Goal: Information Seeking & Learning: Check status

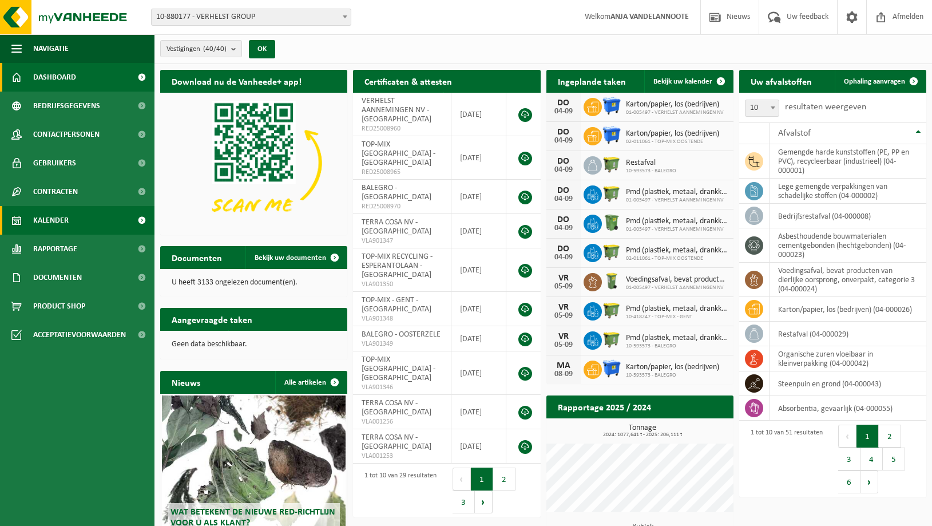
click at [50, 220] on span "Kalender" at bounding box center [50, 220] width 35 height 29
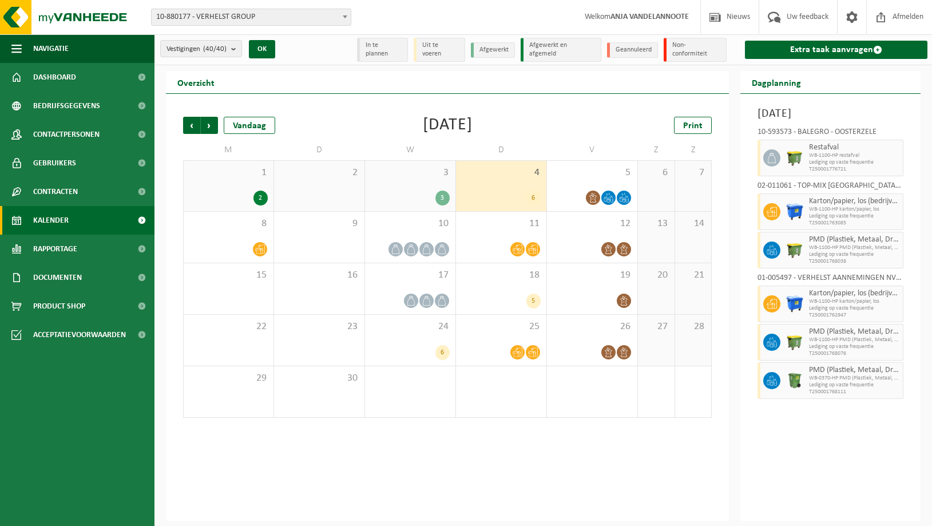
click at [414, 187] on div "3 3" at bounding box center [410, 186] width 90 height 50
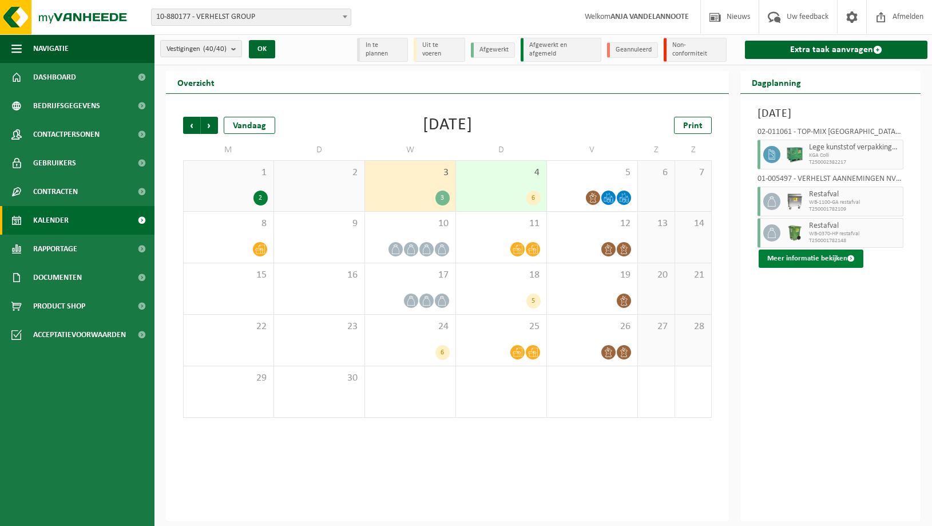
click at [808, 268] on button "Meer informatie bekijken" at bounding box center [811, 258] width 105 height 18
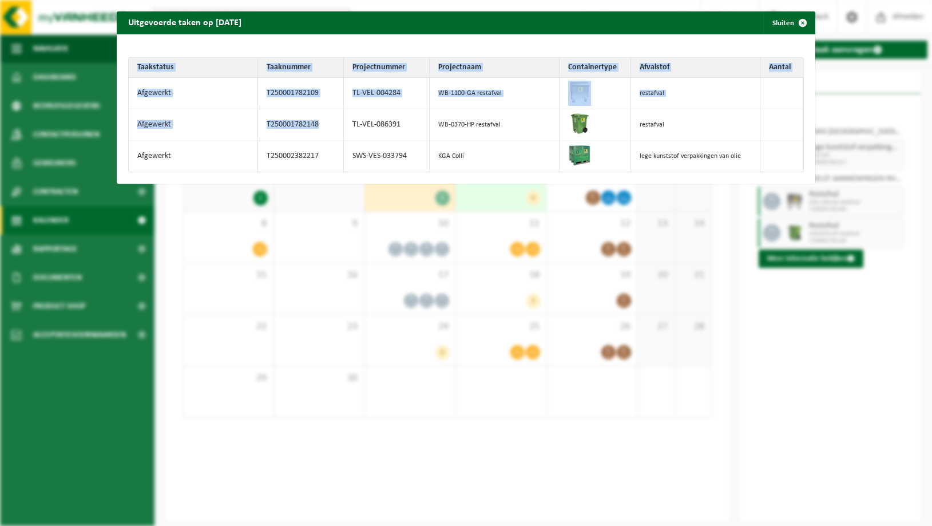
drag, startPoint x: 382, startPoint y: 21, endPoint x: 334, endPoint y: 119, distance: 109.0
click at [334, 34] on div "Uitgevoerde taken op 2025-09-03 Sluiten" at bounding box center [466, 22] width 699 height 23
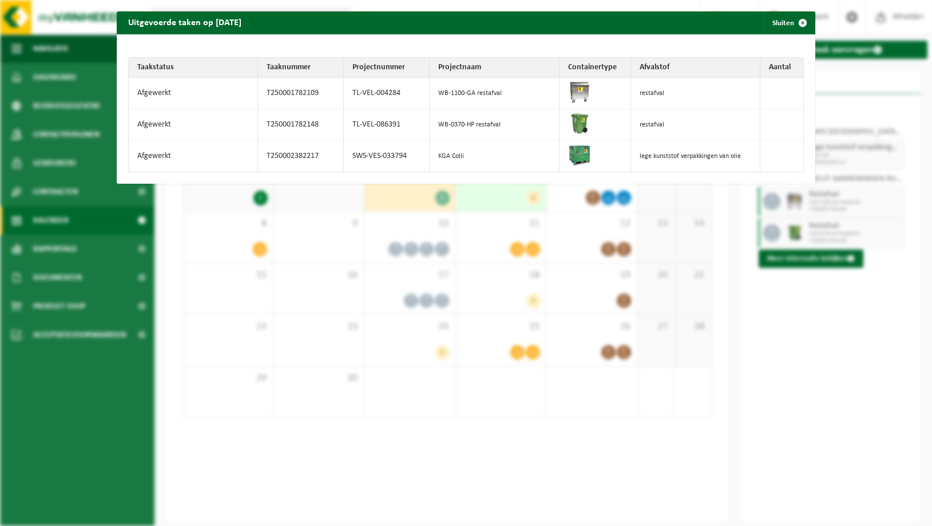
click at [56, 237] on div "Uitgevoerde taken op 2025-09-03 Sluiten Taakstatus Taaknummer Projectnummer Pro…" at bounding box center [466, 263] width 932 height 526
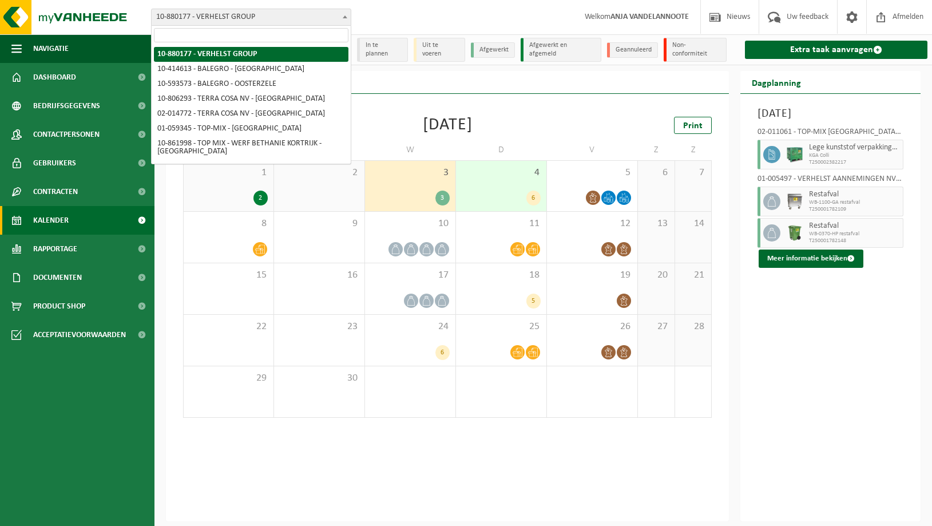
click at [220, 19] on span "10-880177 - VERHELST GROUP" at bounding box center [251, 17] width 199 height 16
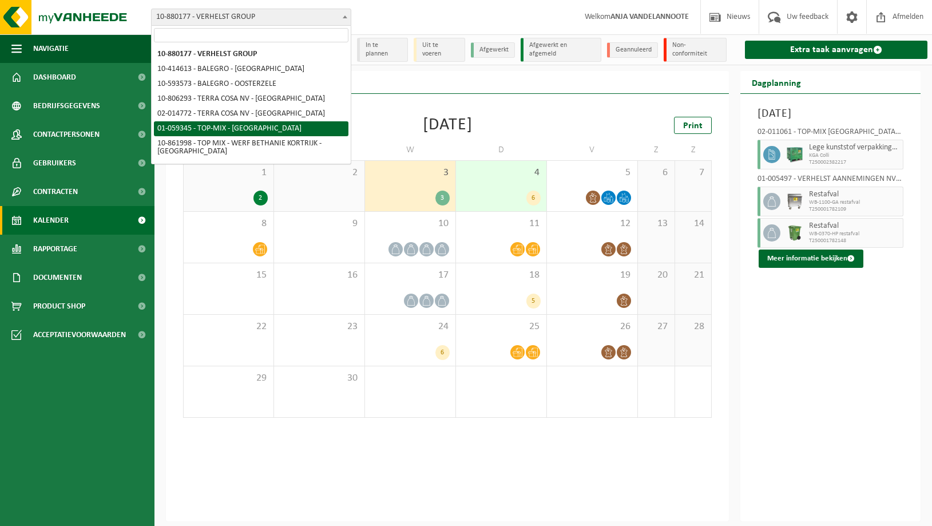
select select "379"
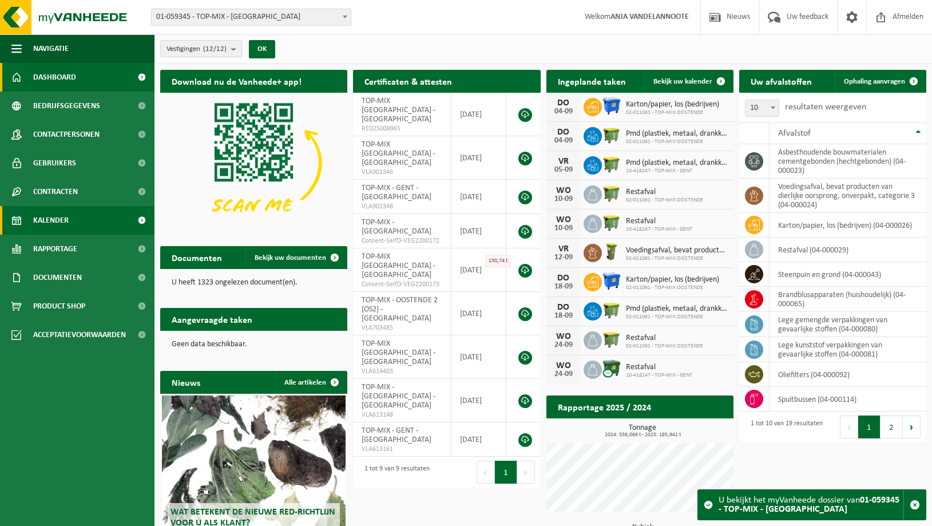
click at [51, 221] on span "Kalender" at bounding box center [50, 220] width 35 height 29
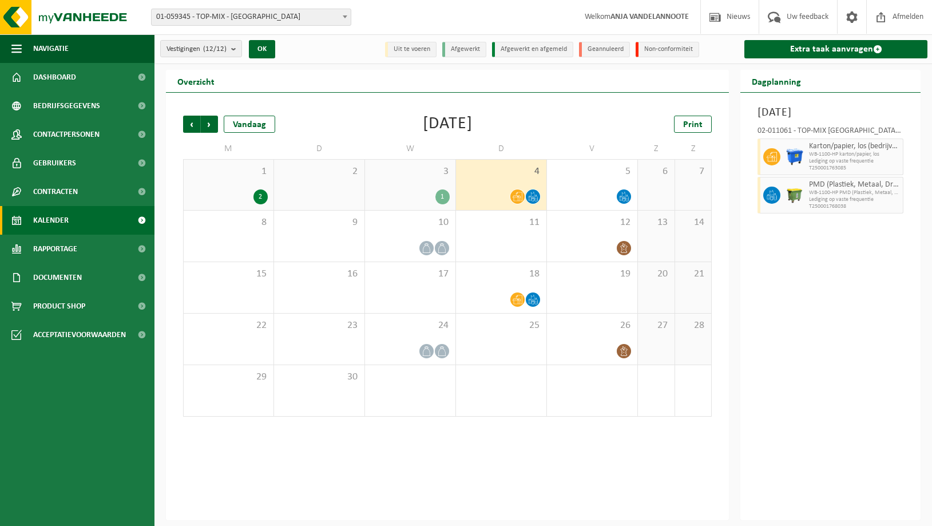
click at [422, 187] on div "3 1" at bounding box center [410, 185] width 90 height 50
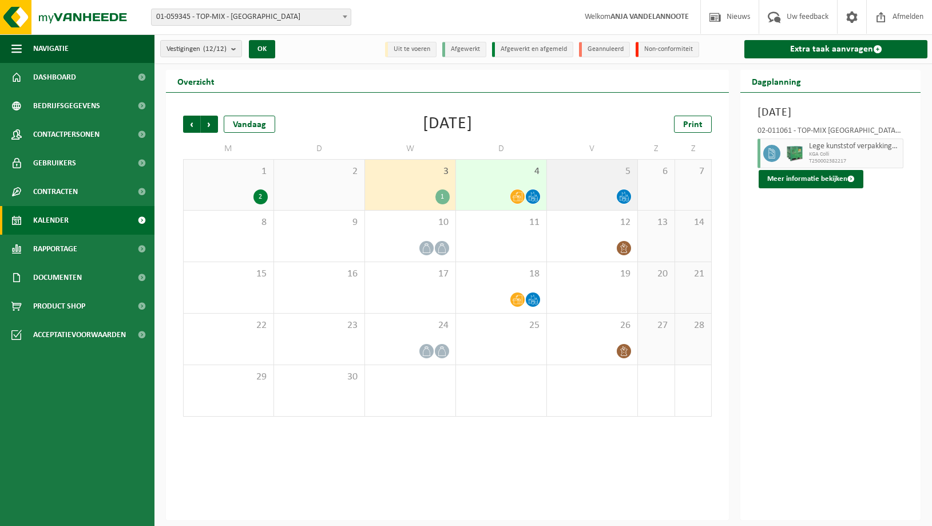
click at [593, 183] on div "5" at bounding box center [592, 185] width 90 height 50
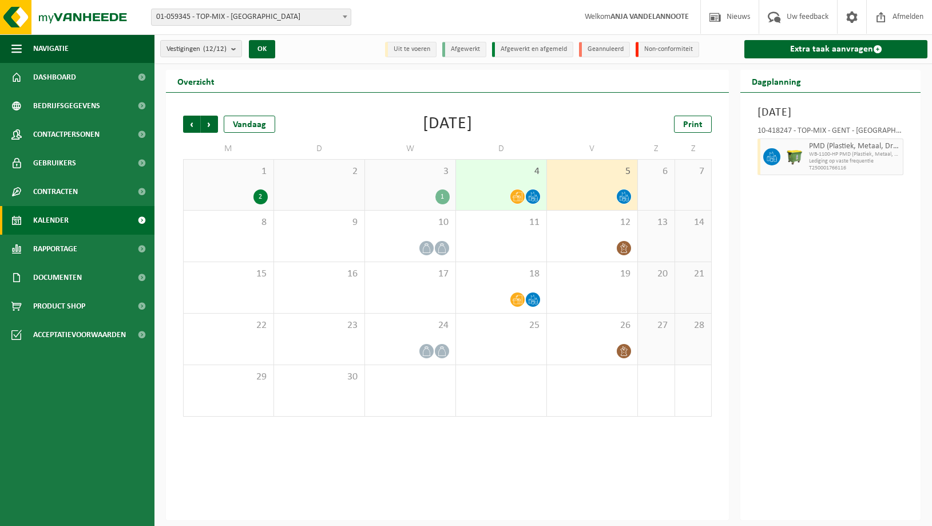
click at [506, 184] on div "4" at bounding box center [501, 185] width 90 height 50
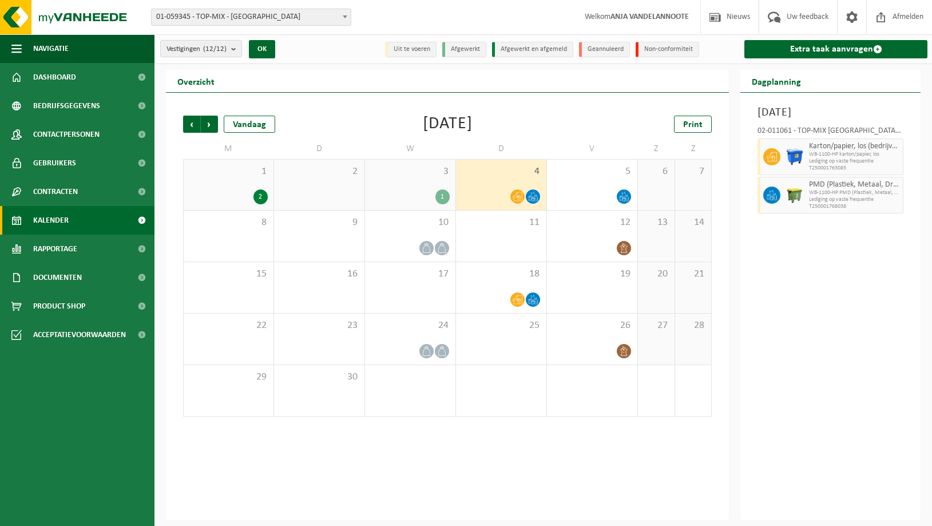
click at [426, 178] on div "3 1" at bounding box center [410, 185] width 90 height 50
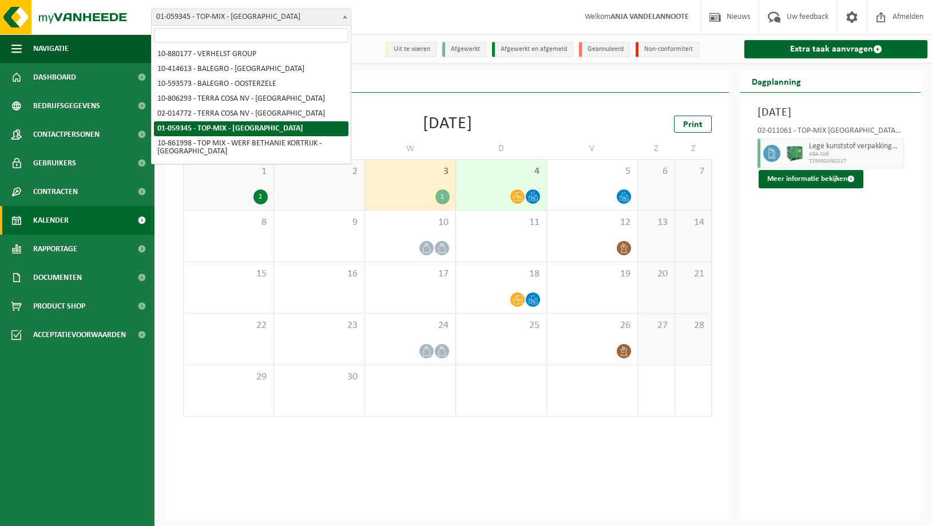
click at [250, 17] on span "01-059345 - TOP-MIX - [GEOGRAPHIC_DATA]" at bounding box center [251, 17] width 199 height 16
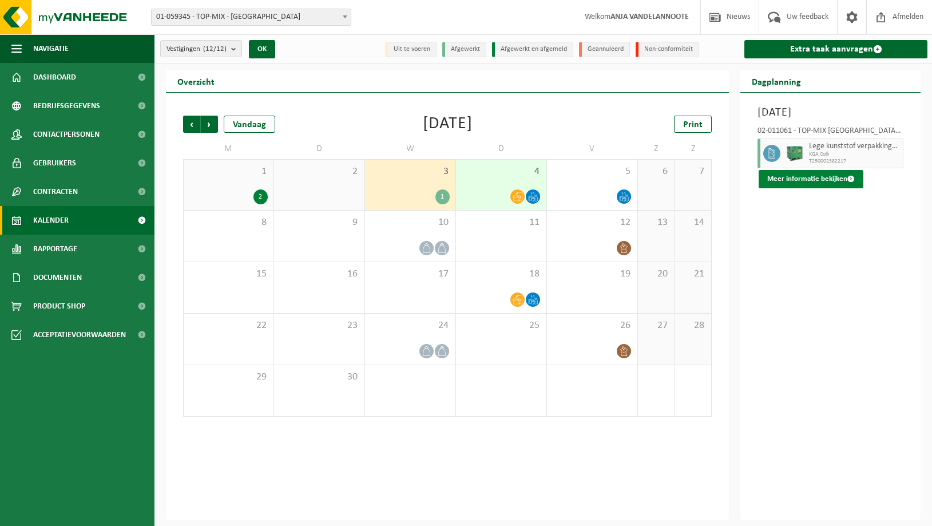
click at [788, 188] on button "Meer informatie bekijken" at bounding box center [811, 179] width 105 height 18
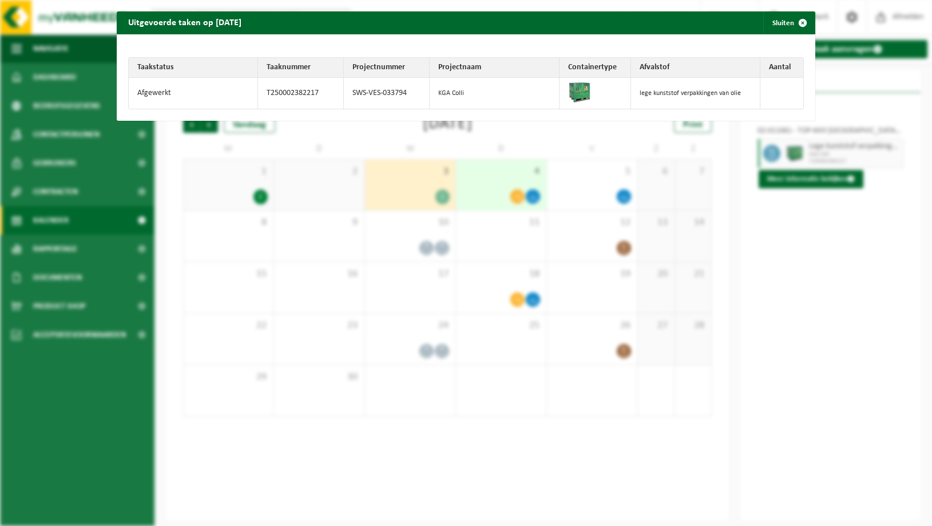
click at [40, 248] on div "Uitgevoerde taken op 2025-09-03 Sluiten Taakstatus Taaknummer Projectnummer Pro…" at bounding box center [466, 263] width 932 height 526
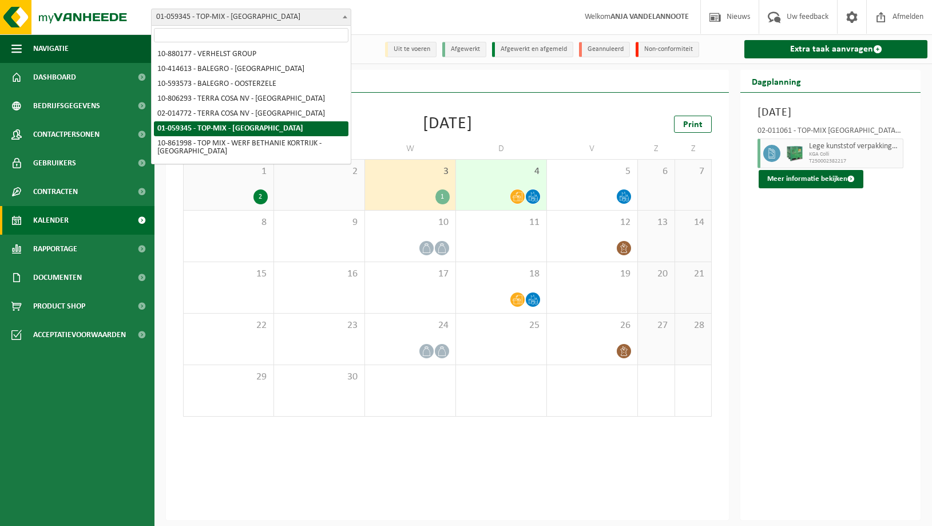
click at [255, 18] on span "01-059345 - TOP-MIX - [GEOGRAPHIC_DATA]" at bounding box center [251, 17] width 199 height 16
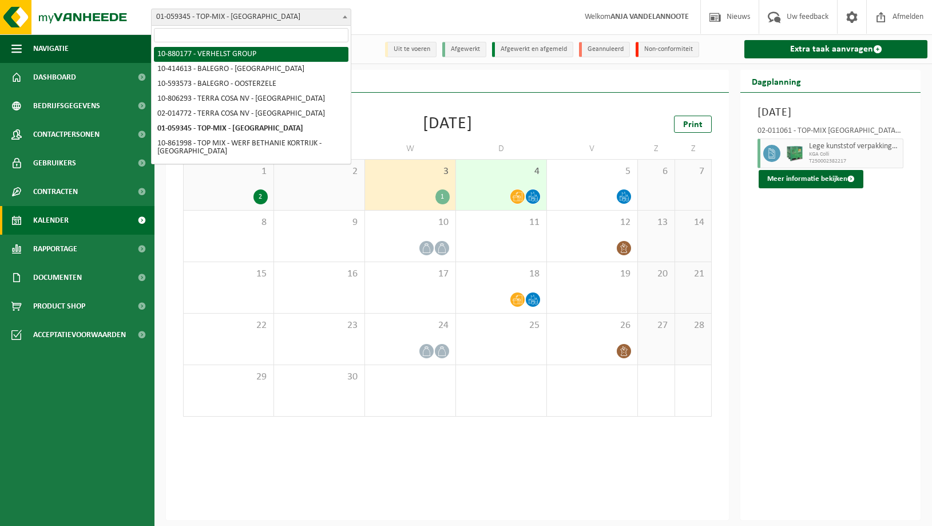
click at [374, 9] on div "Vestiging: 10-880177 - VERHELST GROUP 10-414613 - BALEGRO - OOSTENDE 10-593573 …" at bounding box center [466, 17] width 932 height 35
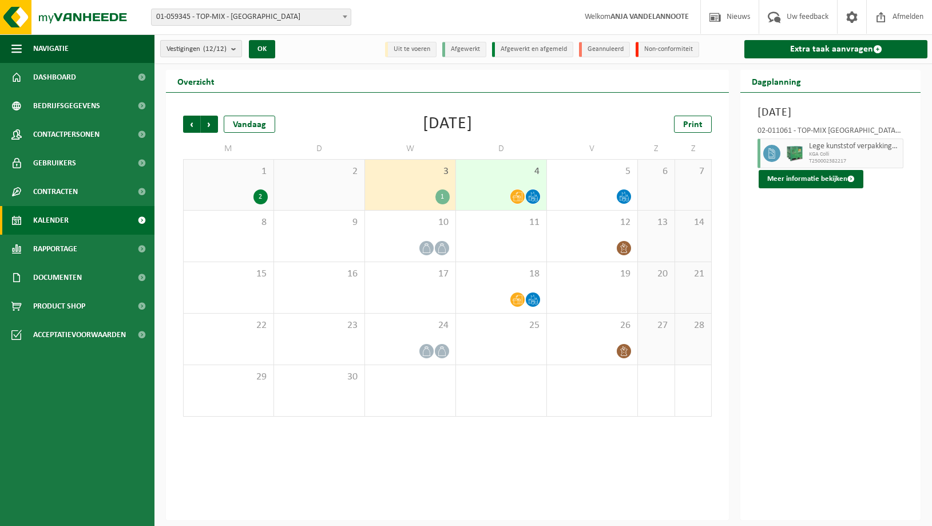
click at [235, 47] on b "submit" at bounding box center [236, 49] width 10 height 16
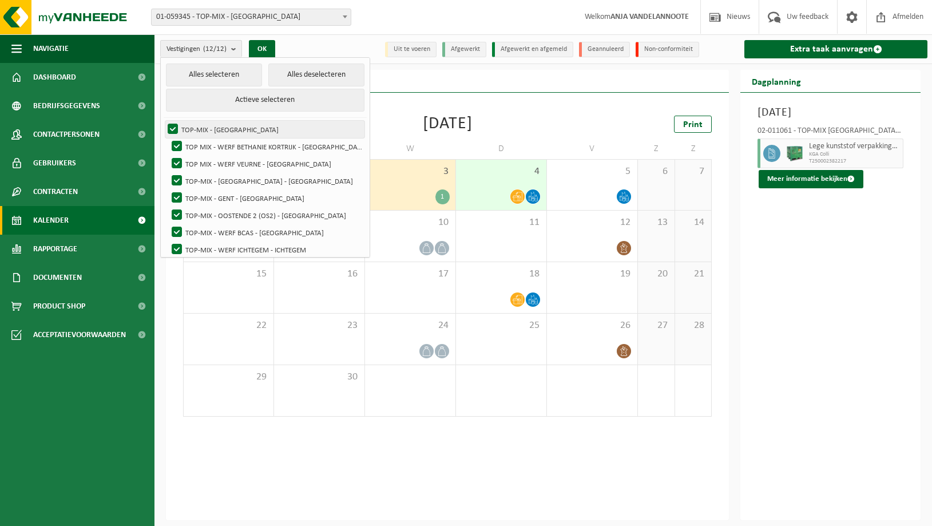
click at [172, 124] on label "TOP-MIX - Oostende" at bounding box center [264, 129] width 199 height 17
click at [164, 121] on input "TOP-MIX - Oostende" at bounding box center [163, 120] width 1 height 1
checkbox input "false"
click at [308, 73] on button "Alles deselecteren" at bounding box center [316, 75] width 97 height 23
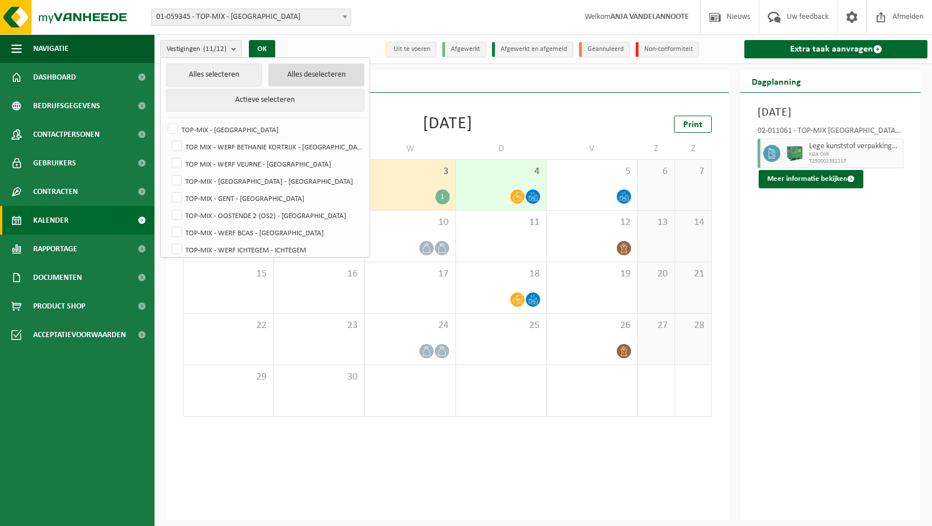
checkbox input "false"
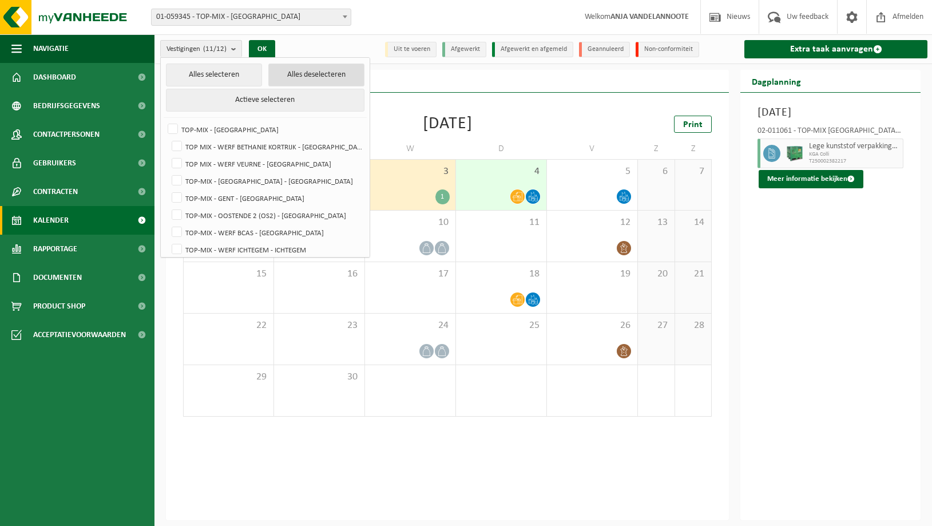
checkbox input "false"
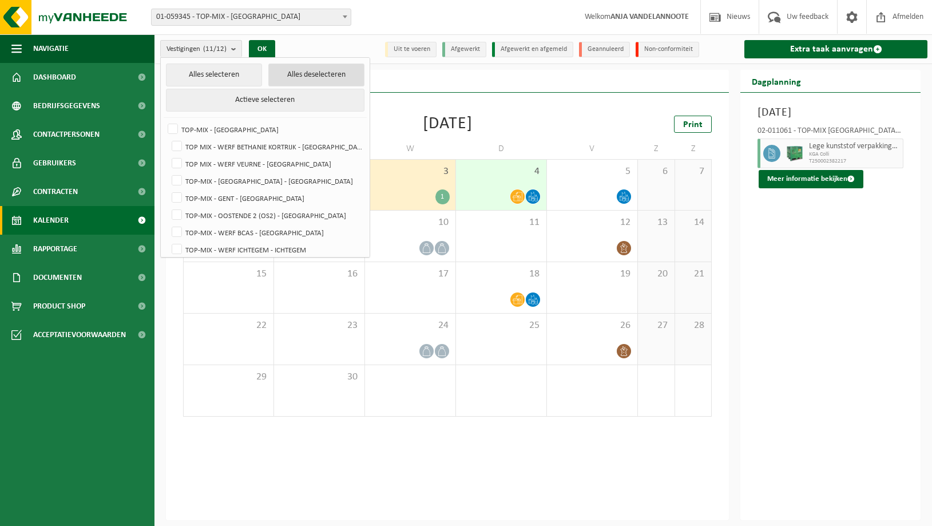
checkbox input "false"
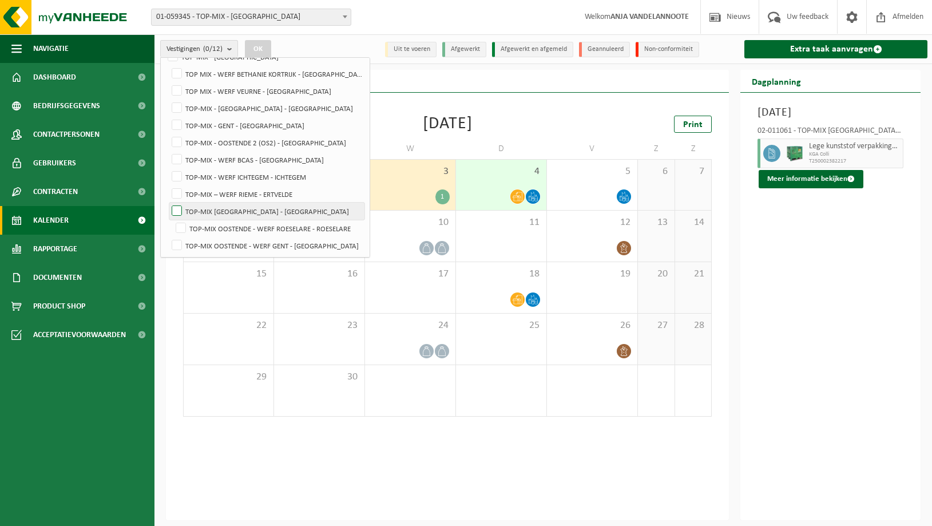
scroll to position [74, 0]
click at [251, 211] on label "TOP-MIX [GEOGRAPHIC_DATA] - [GEOGRAPHIC_DATA]" at bounding box center [266, 209] width 195 height 17
click at [168, 201] on input "TOP-MIX [GEOGRAPHIC_DATA] - [GEOGRAPHIC_DATA]" at bounding box center [167, 201] width 1 height 1
checkbox input "true"
click at [252, 42] on button "OK" at bounding box center [258, 49] width 26 height 18
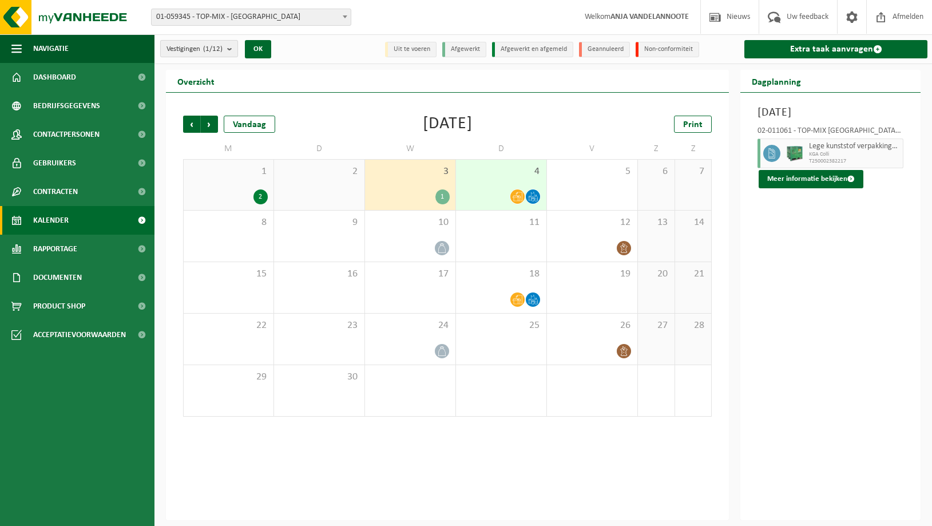
click at [233, 51] on b "submit" at bounding box center [232, 49] width 10 height 16
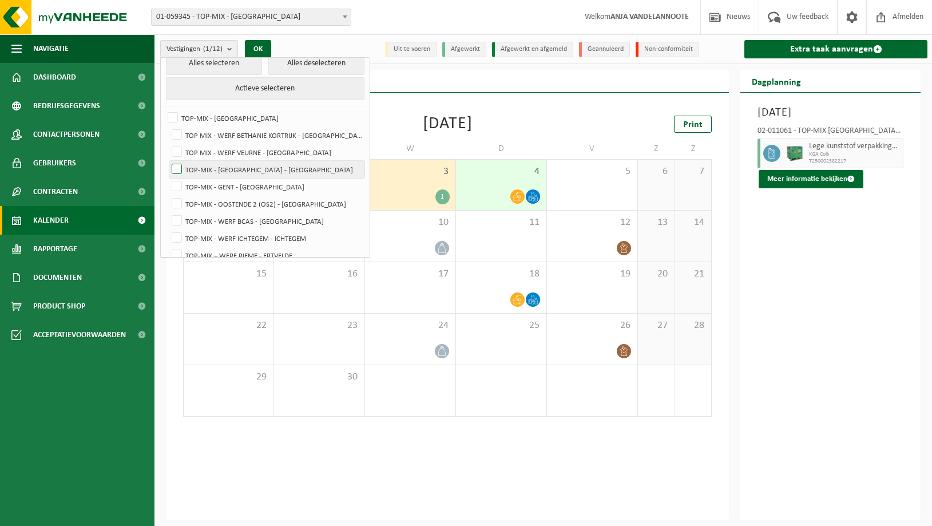
scroll to position [0, 0]
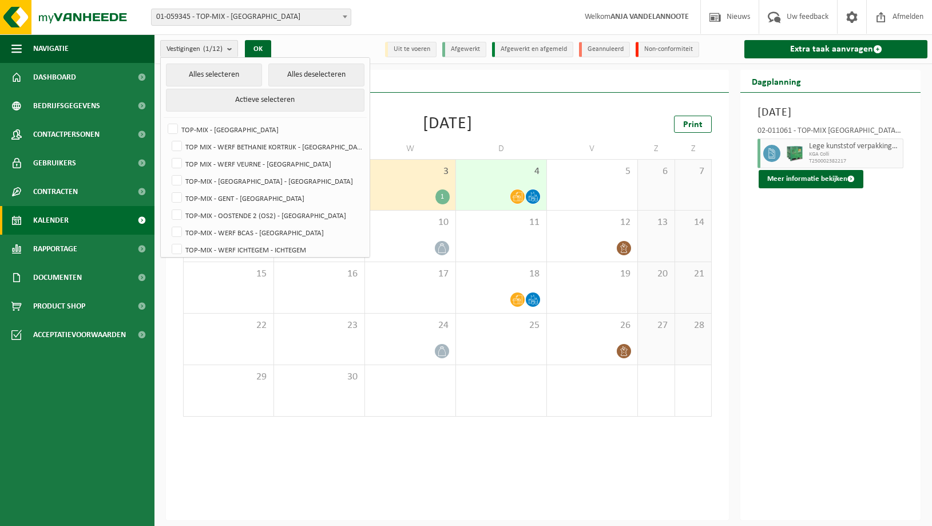
click at [529, 114] on div "Vorige Volgende Vandaag September 2025 Print M D W D V Z Z 1 2 2 3 1 4 5 6 7 8 …" at bounding box center [447, 266] width 540 height 324
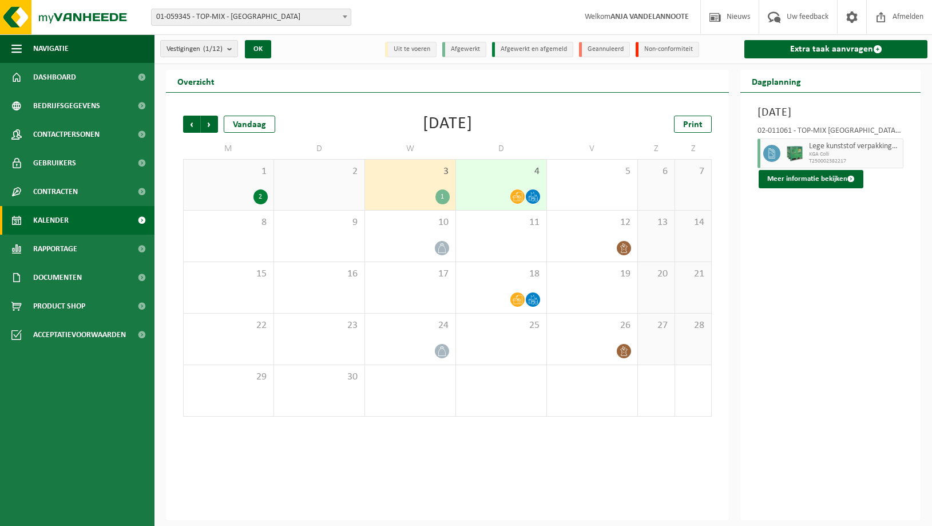
click at [811, 165] on span "T250002382217" at bounding box center [854, 161] width 91 height 7
click at [799, 188] on button "Meer informatie bekijken" at bounding box center [811, 179] width 105 height 18
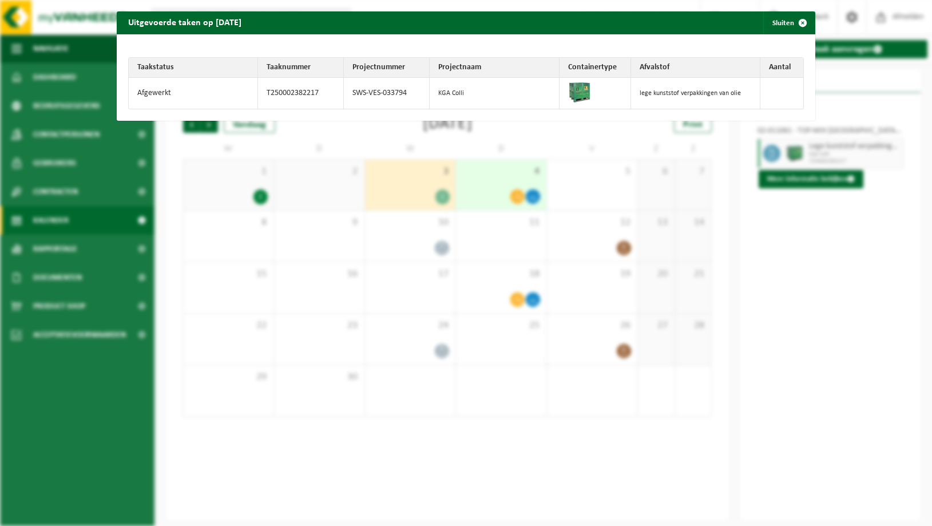
click at [478, 18] on div "Uitgevoerde taken op 2025-09-03 Sluiten" at bounding box center [466, 22] width 699 height 23
click at [806, 19] on span "button" at bounding box center [802, 22] width 23 height 23
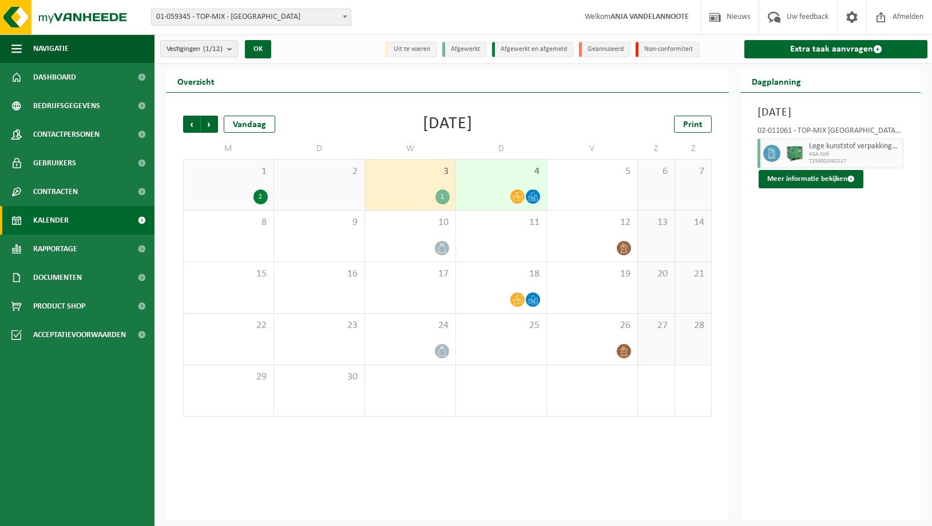
click at [244, 17] on span "01-059345 - TOP-MIX - [GEOGRAPHIC_DATA]" at bounding box center [251, 17] width 199 height 16
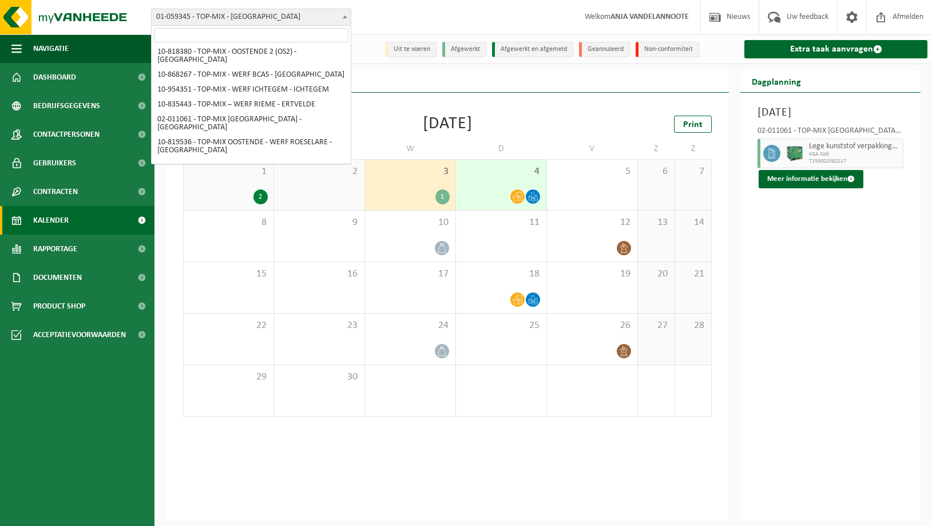
scroll to position [233, 0]
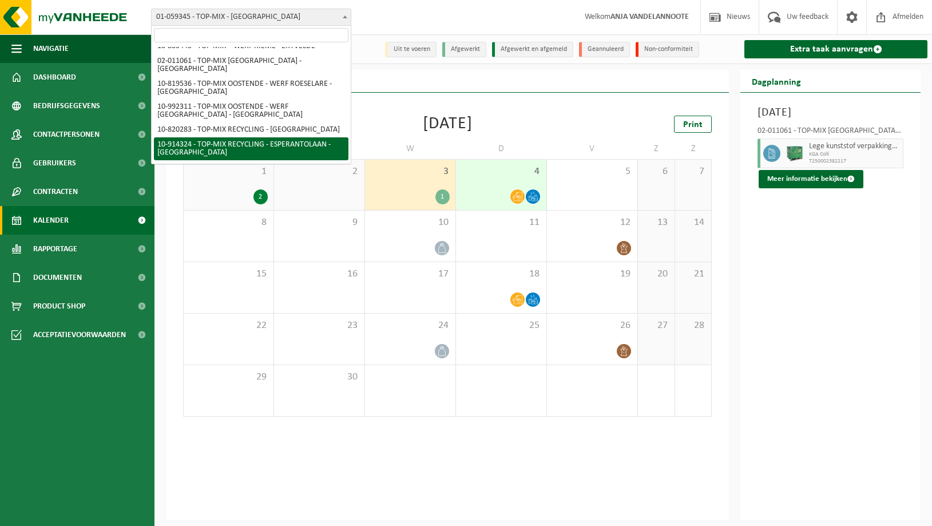
select select "130412"
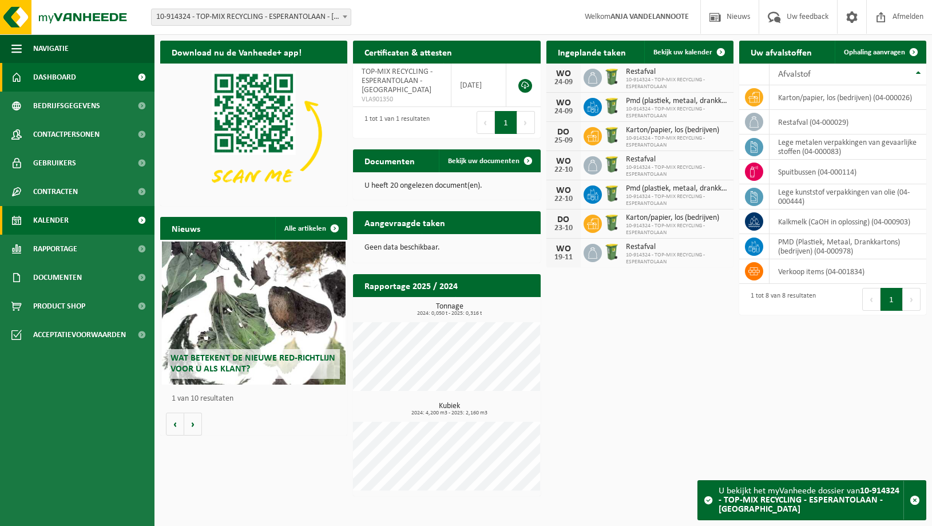
click at [43, 221] on span "Kalender" at bounding box center [50, 220] width 35 height 29
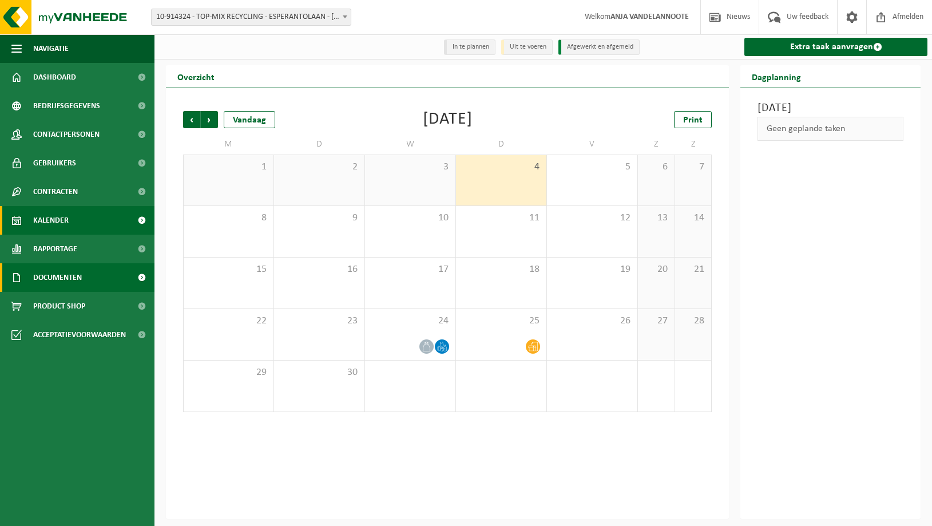
click at [58, 276] on span "Documenten" at bounding box center [57, 277] width 49 height 29
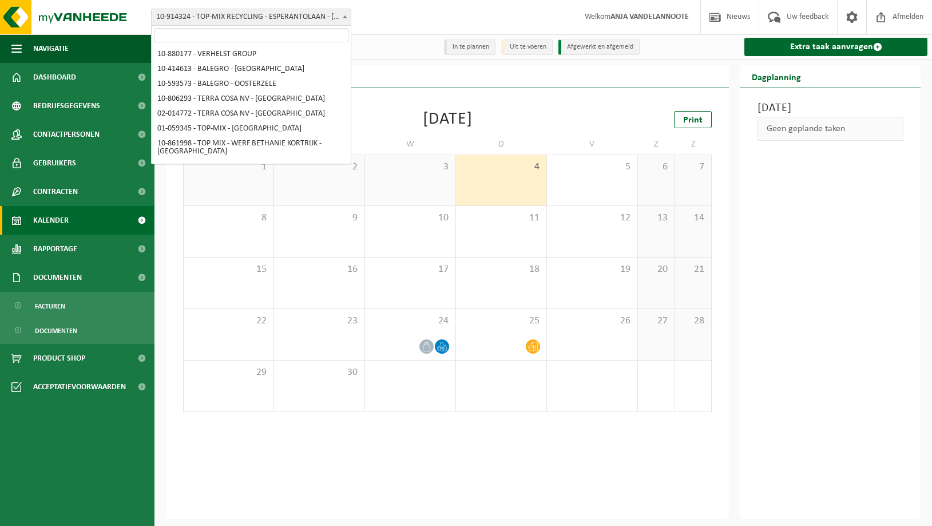
click at [215, 17] on span "10-914324 - TOP-MIX RECYCLING - ESPERANTOLAAN - [GEOGRAPHIC_DATA]" at bounding box center [251, 17] width 199 height 16
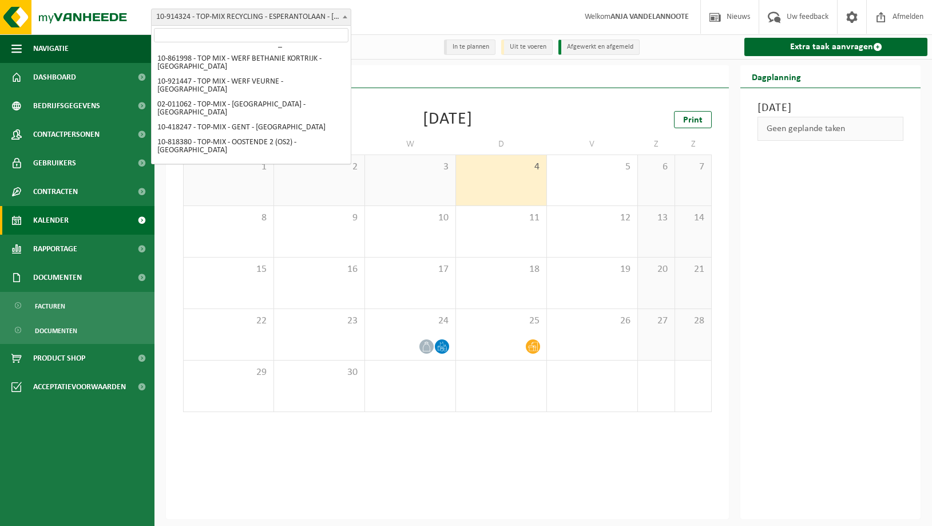
scroll to position [63, 0]
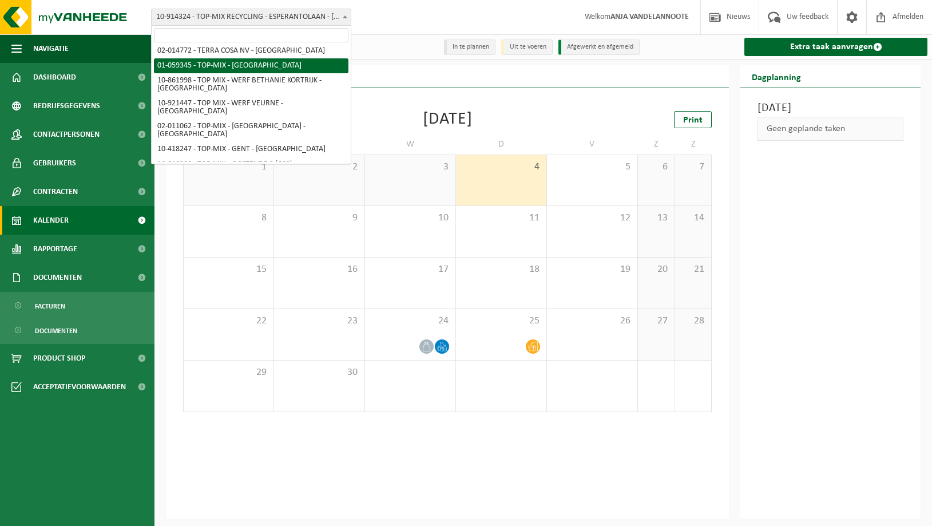
select select "379"
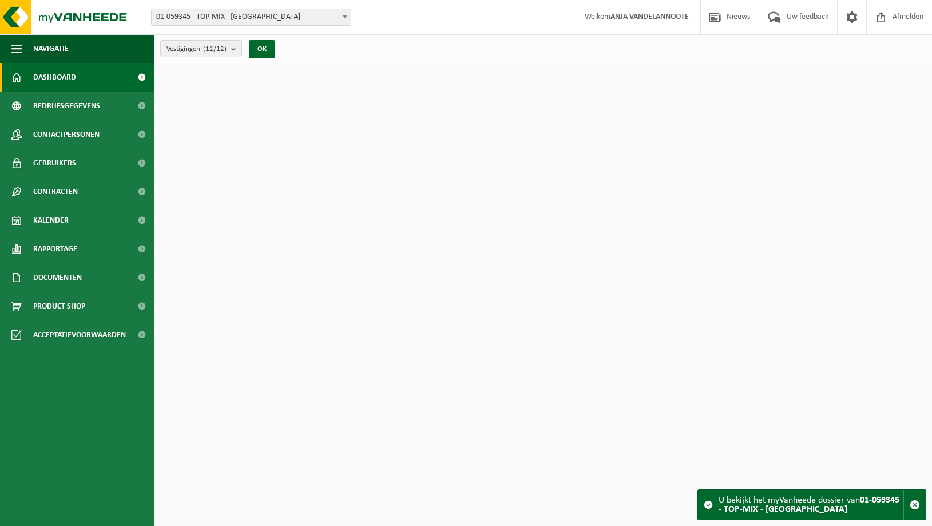
click at [57, 278] on span "Documenten" at bounding box center [57, 277] width 49 height 29
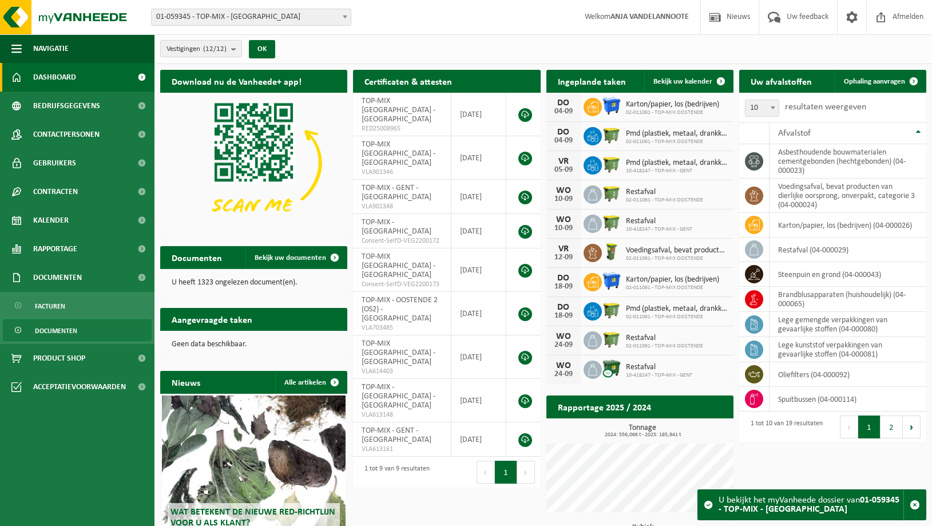
click at [62, 332] on span "Documenten" at bounding box center [56, 331] width 42 height 22
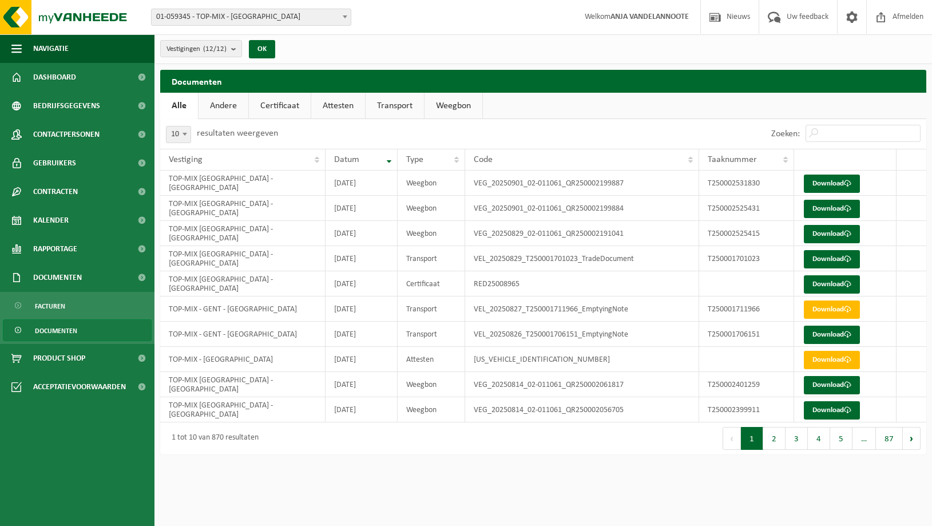
click at [388, 108] on link "Transport" at bounding box center [395, 106] width 58 height 26
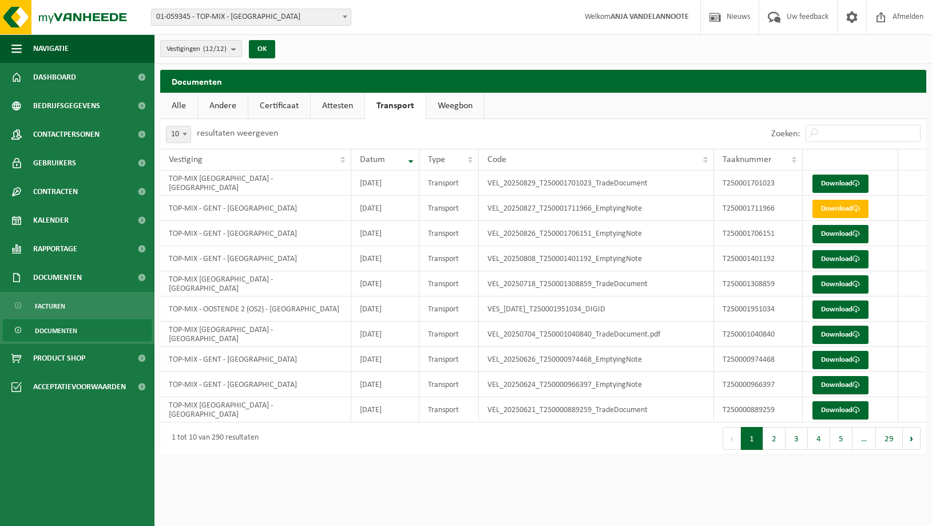
click at [337, 107] on link "Attesten" at bounding box center [338, 106] width 54 height 26
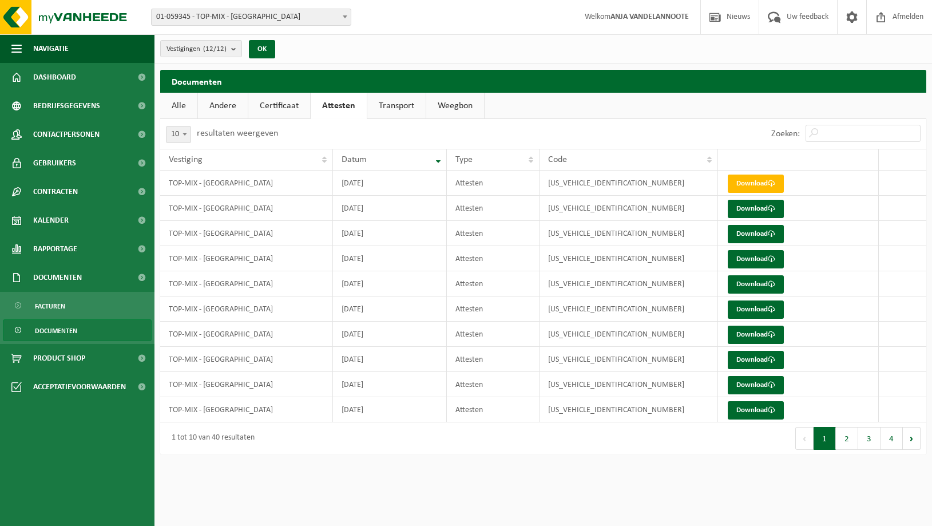
click at [287, 104] on link "Certificaat" at bounding box center [279, 106] width 62 height 26
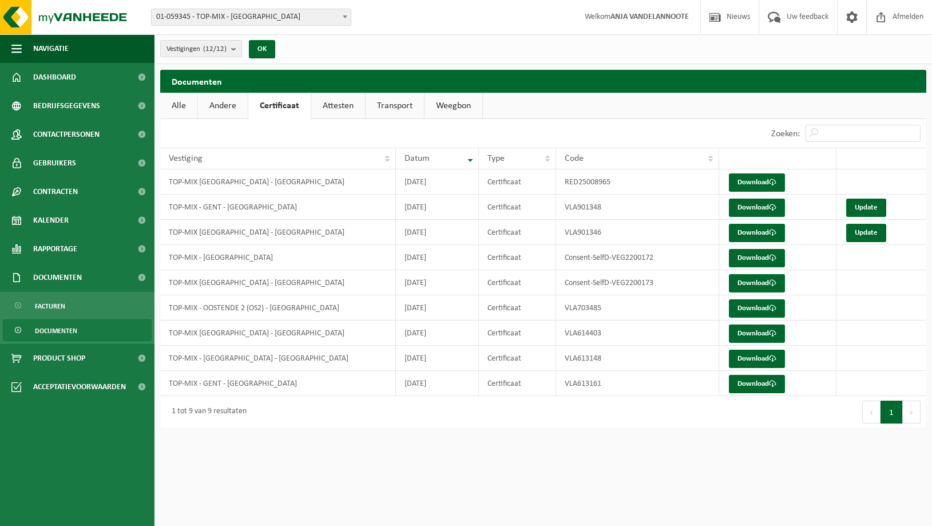
click at [227, 104] on link "Andere" at bounding box center [223, 106] width 50 height 26
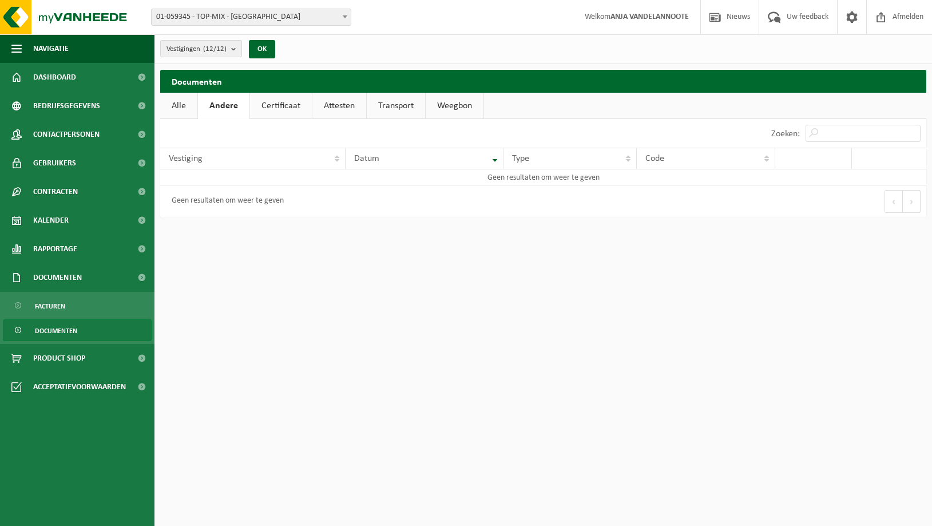
click at [274, 106] on link "Certificaat" at bounding box center [281, 106] width 62 height 26
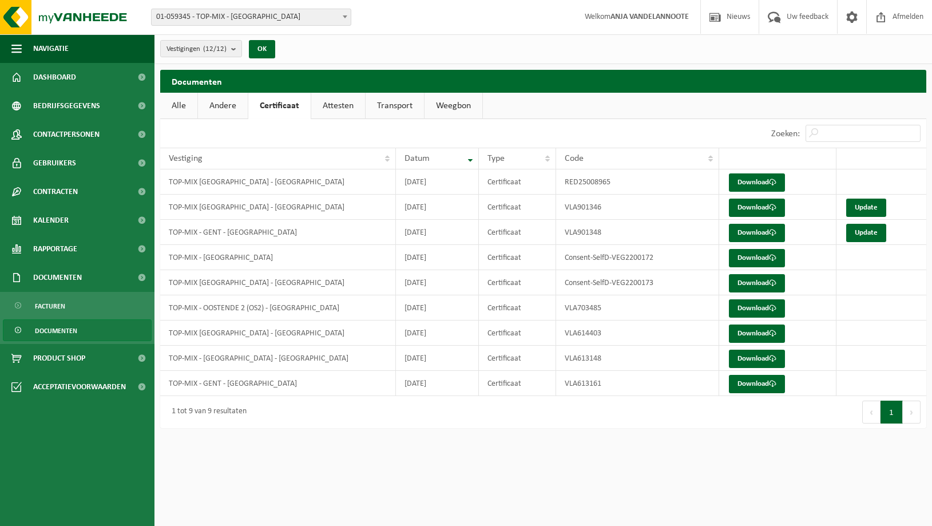
click at [178, 103] on link "Alle" at bounding box center [178, 106] width 37 height 26
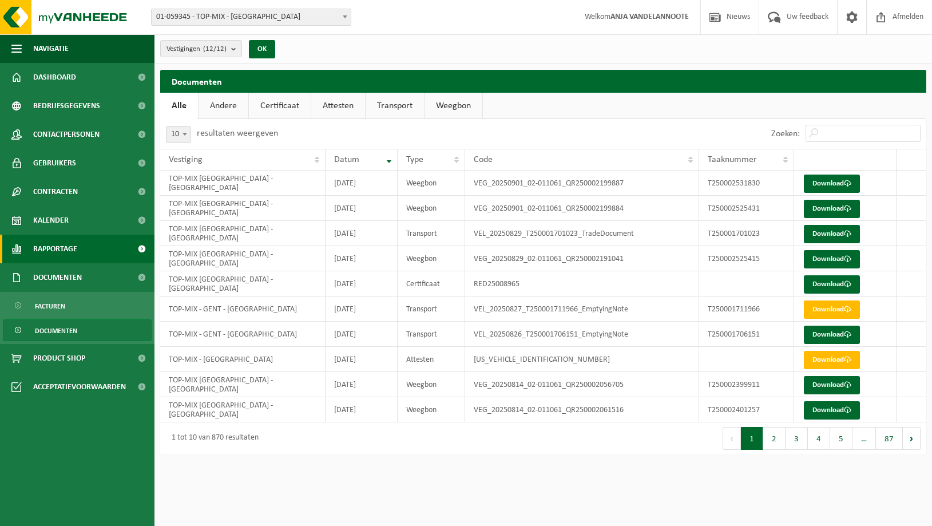
click at [63, 247] on span "Rapportage" at bounding box center [55, 249] width 44 height 29
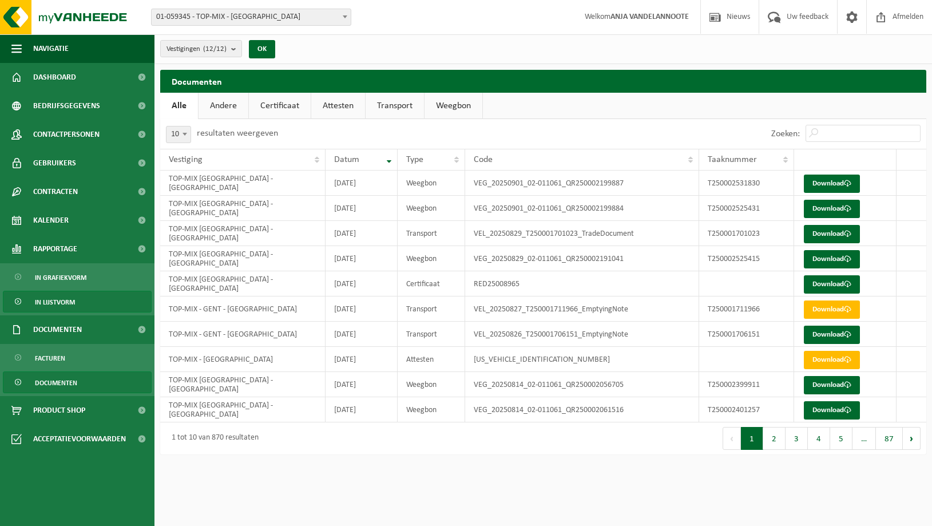
click at [48, 298] on span "In lijstvorm" at bounding box center [55, 302] width 40 height 22
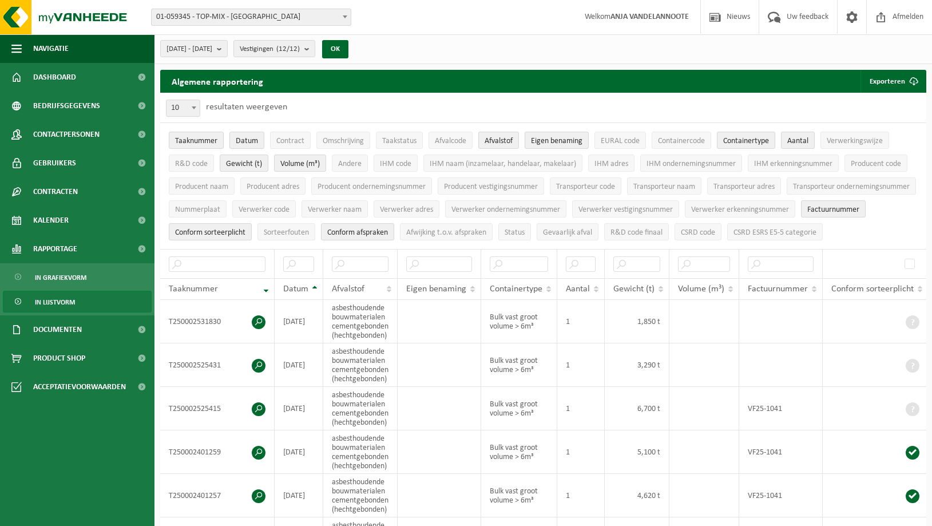
click at [46, 303] on span "In lijstvorm" at bounding box center [55, 302] width 40 height 22
